Goal: Information Seeking & Learning: Learn about a topic

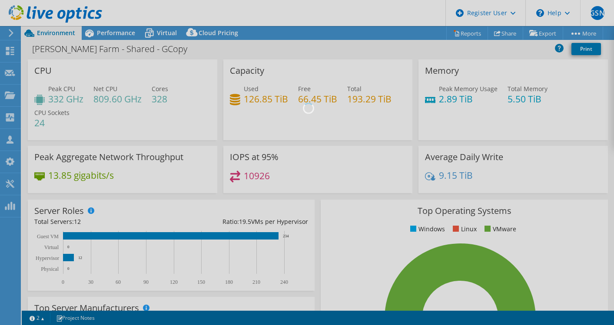
select select "[GEOGRAPHIC_DATA]"
select select "AUD"
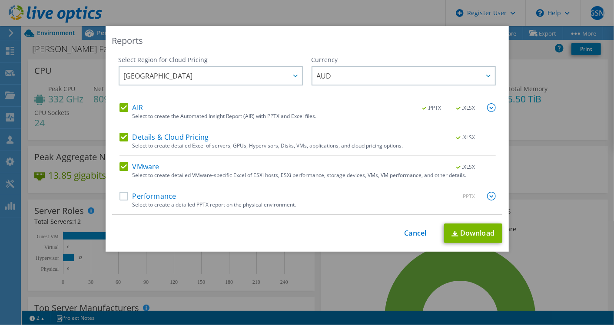
click at [120, 166] on label "VMware" at bounding box center [139, 166] width 40 height 9
click at [0, 0] on input "VMware" at bounding box center [0, 0] width 0 height 0
click at [119, 106] on label "AIR" at bounding box center [130, 107] width 23 height 9
click at [0, 0] on input "AIR" at bounding box center [0, 0] width 0 height 0
drag, startPoint x: 458, startPoint y: 235, endPoint x: 454, endPoint y: 238, distance: 5.0
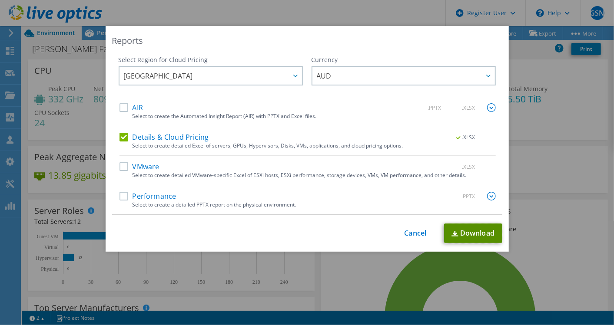
click at [458, 235] on link "Download" at bounding box center [473, 234] width 58 height 20
click at [404, 229] on link "Cancel" at bounding box center [415, 233] width 22 height 8
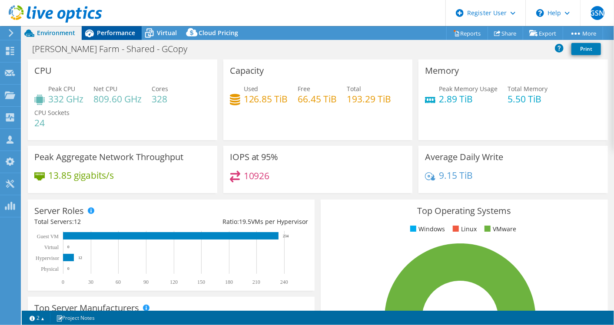
click at [121, 32] on span "Performance" at bounding box center [116, 33] width 38 height 8
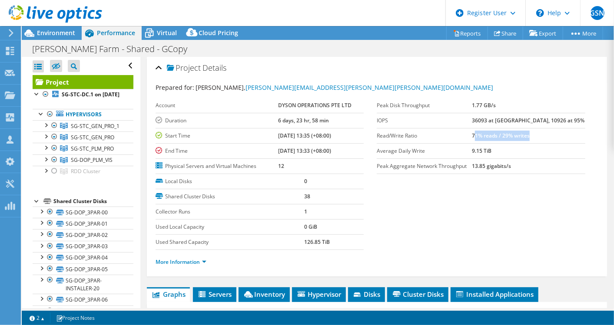
drag, startPoint x: 492, startPoint y: 136, endPoint x: 551, endPoint y: 139, distance: 58.7
click at [551, 139] on td "71% reads / 29% writes" at bounding box center [528, 135] width 113 height 15
drag, startPoint x: 551, startPoint y: 139, endPoint x: 533, endPoint y: 139, distance: 17.4
click at [537, 139] on td "71% reads / 29% writes" at bounding box center [528, 135] width 113 height 15
click at [427, 196] on section "Prepared for: [PERSON_NAME], [PERSON_NAME][EMAIL_ADDRESS][PERSON_NAME][PERSON_N…" at bounding box center [377, 179] width 443 height 192
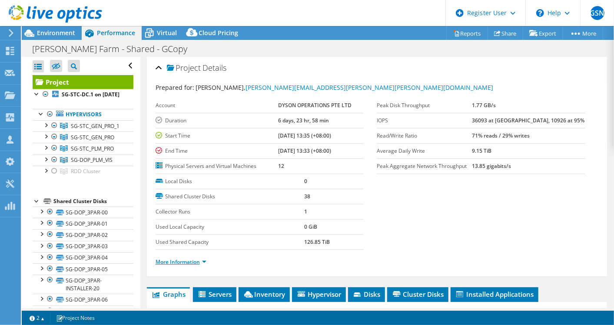
click at [201, 260] on link "More Information" at bounding box center [181, 261] width 51 height 7
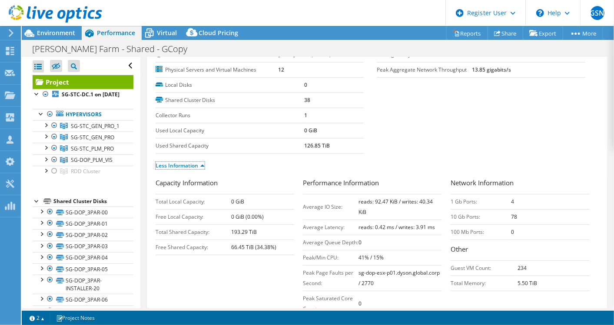
scroll to position [145, 0]
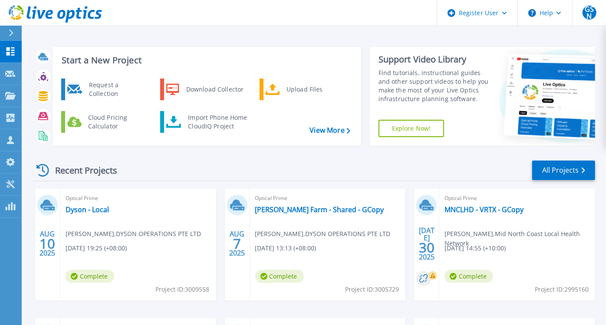
click at [6, 26] on button at bounding box center [11, 33] width 22 height 15
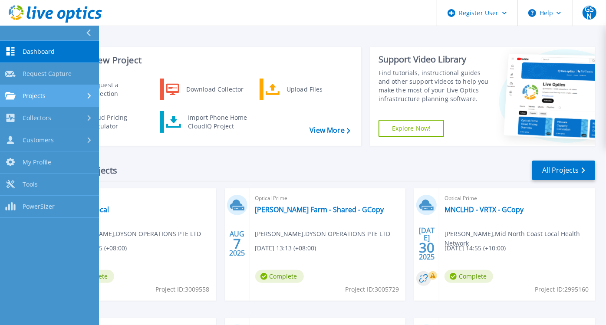
drag, startPoint x: 48, startPoint y: 96, endPoint x: 59, endPoint y: 98, distance: 10.6
click at [49, 96] on div "Projects" at bounding box center [49, 96] width 89 height 8
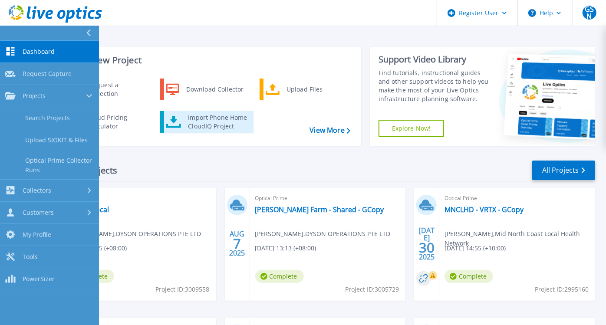
drag, startPoint x: 66, startPoint y: 118, endPoint x: 163, endPoint y: 118, distance: 97.3
click at [66, 118] on link "Search Projects" at bounding box center [49, 118] width 99 height 22
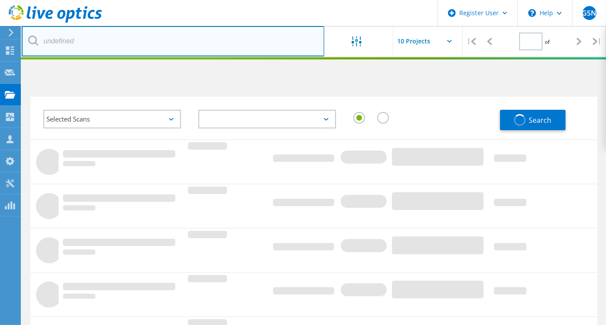
click at [82, 46] on input "text" at bounding box center [173, 41] width 303 height 30
type input "1"
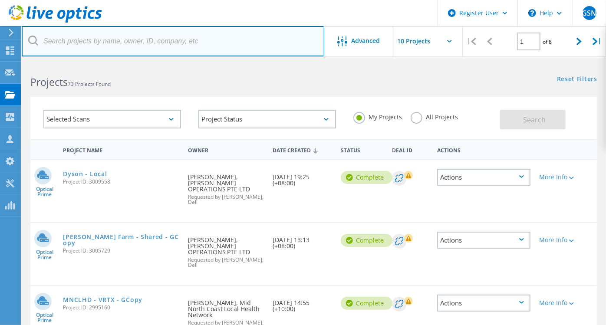
paste input "1451395"
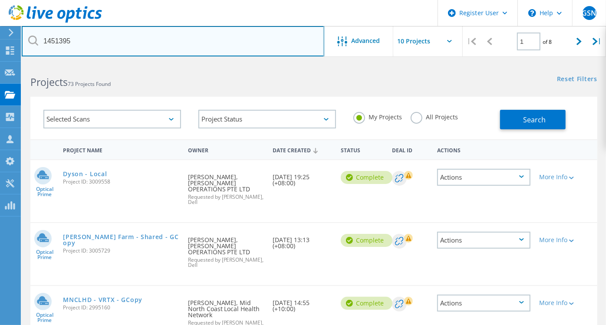
type input "1451395"
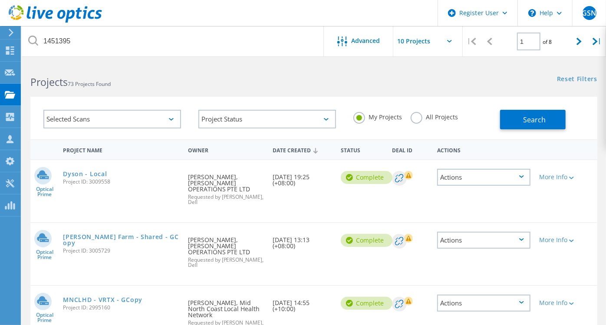
click at [430, 116] on label "All Projects" at bounding box center [434, 116] width 47 height 8
click at [0, 0] on input "All Projects" at bounding box center [0, 0] width 0 height 0
drag, startPoint x: 516, startPoint y: 125, endPoint x: 507, endPoint y: 129, distance: 9.7
click at [513, 125] on button "Search" at bounding box center [533, 120] width 66 height 20
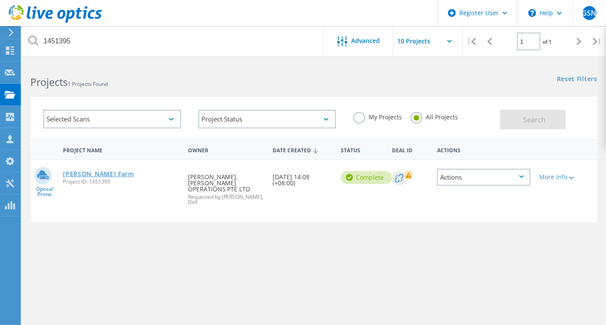
click at [106, 174] on link "Dyson VM Farm" at bounding box center [98, 174] width 71 height 6
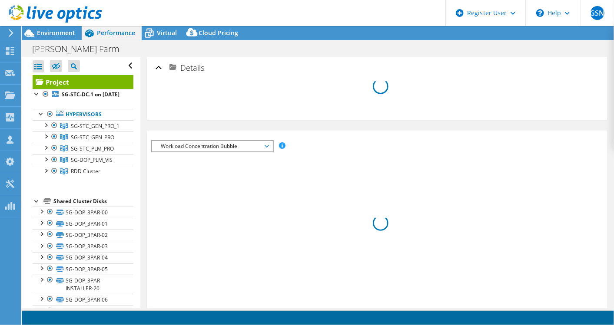
select select "Seoul"
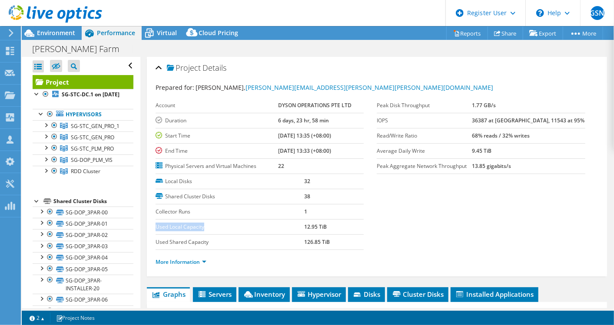
drag, startPoint x: 204, startPoint y: 226, endPoint x: 155, endPoint y: 226, distance: 49.1
click at [156, 226] on label "Used Local Capacity" at bounding box center [230, 227] width 149 height 9
copy label "Used Local Capacity"
drag, startPoint x: 209, startPoint y: 241, endPoint x: 156, endPoint y: 242, distance: 53.0
click at [156, 242] on label "Used Shared Capacity" at bounding box center [230, 242] width 149 height 9
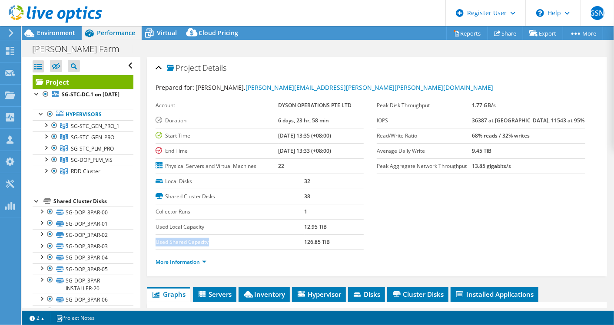
copy label "Used Shared Capacity"
drag, startPoint x: 303, startPoint y: 226, endPoint x: 328, endPoint y: 225, distance: 25.2
click at [328, 225] on td "12.95 TiB" at bounding box center [335, 226] width 60 height 15
copy b "12.95 TiB"
drag, startPoint x: 301, startPoint y: 241, endPoint x: 340, endPoint y: 241, distance: 38.2
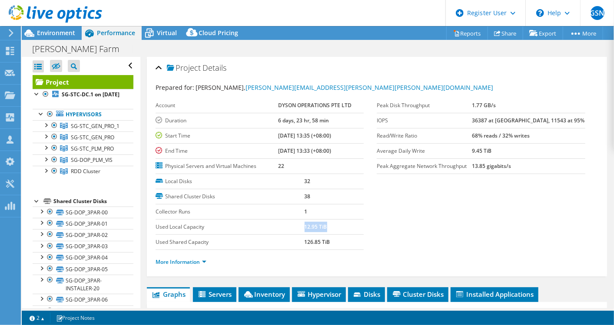
click at [340, 241] on tr "Used Shared Capacity 126.85 TiB" at bounding box center [260, 242] width 209 height 15
copy tr "126.85 TiB"
click at [410, 221] on section "Prepared for: Ronald Choong, Ronald.Choong@dyson.com Account DYSON OPERATIONS P…" at bounding box center [377, 179] width 443 height 192
drag, startPoint x: 490, startPoint y: 136, endPoint x: 556, endPoint y: 136, distance: 66.5
click at [556, 136] on td "68% reads / 32% writes" at bounding box center [528, 135] width 113 height 15
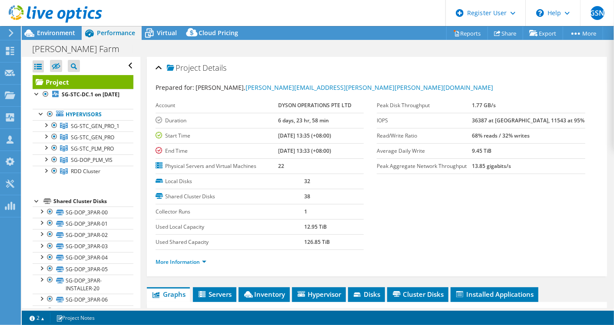
drag, startPoint x: 556, startPoint y: 136, endPoint x: 536, endPoint y: 148, distance: 24.1
click at [536, 148] on td "9.45 TiB" at bounding box center [528, 150] width 113 height 15
click at [528, 151] on td "9.45 TiB" at bounding box center [528, 150] width 113 height 15
drag, startPoint x: 528, startPoint y: 151, endPoint x: 523, endPoint y: 193, distance: 42.5
click at [523, 193] on section "Prepared for: Ronald Choong, Ronald.Choong@dyson.com Account DYSON OPERATIONS P…" at bounding box center [377, 179] width 443 height 192
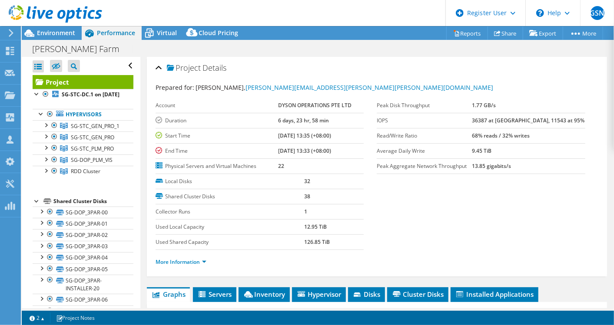
drag, startPoint x: 489, startPoint y: 165, endPoint x: 548, endPoint y: 163, distance: 59.1
click at [548, 163] on tr "Peak Aggregate Network Throughput 13.85 gigabits/s" at bounding box center [481, 166] width 209 height 15
drag, startPoint x: 548, startPoint y: 164, endPoint x: 533, endPoint y: 195, distance: 34.0
click at [533, 195] on section "Prepared for: Ronald Choong, Ronald.Choong@dyson.com Account DYSON OPERATIONS P…" at bounding box center [377, 179] width 443 height 192
drag, startPoint x: 503, startPoint y: 119, endPoint x: 490, endPoint y: 120, distance: 12.6
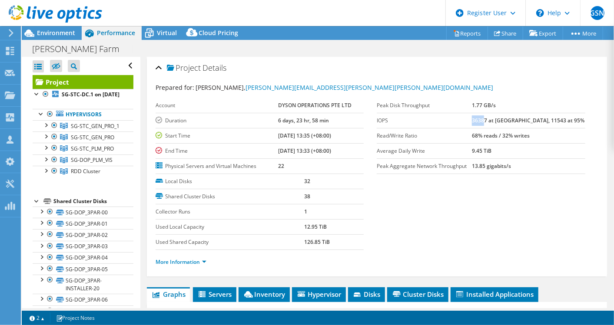
click at [490, 120] on b "36387 at Peak, 11543 at 95%" at bounding box center [528, 120] width 113 height 7
drag, startPoint x: 490, startPoint y: 120, endPoint x: 495, endPoint y: 132, distance: 13.1
click at [496, 131] on td "68% reads / 32% writes" at bounding box center [528, 135] width 113 height 15
